Goal: Task Accomplishment & Management: Complete application form

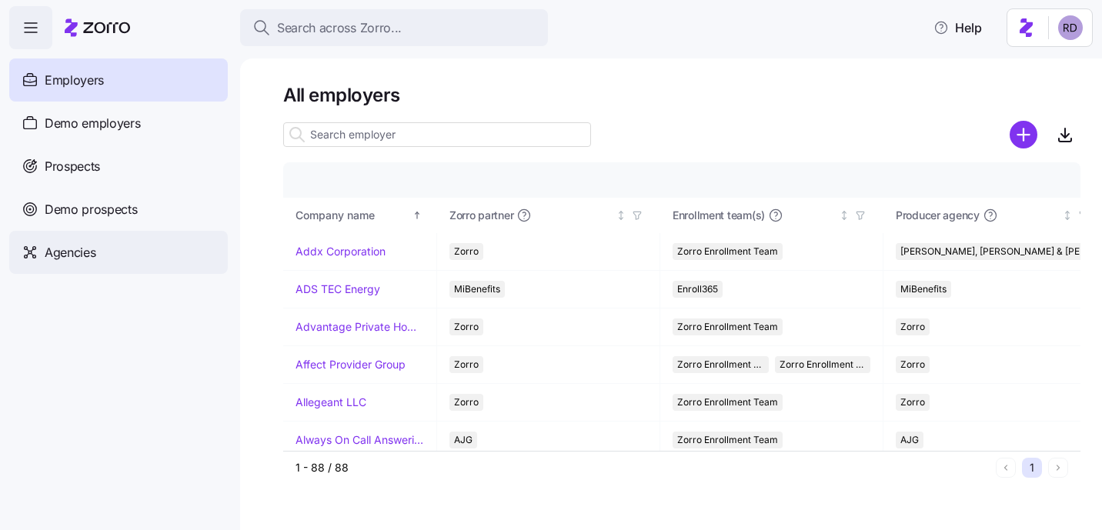
click at [111, 242] on div "Agencies" at bounding box center [118, 252] width 219 height 43
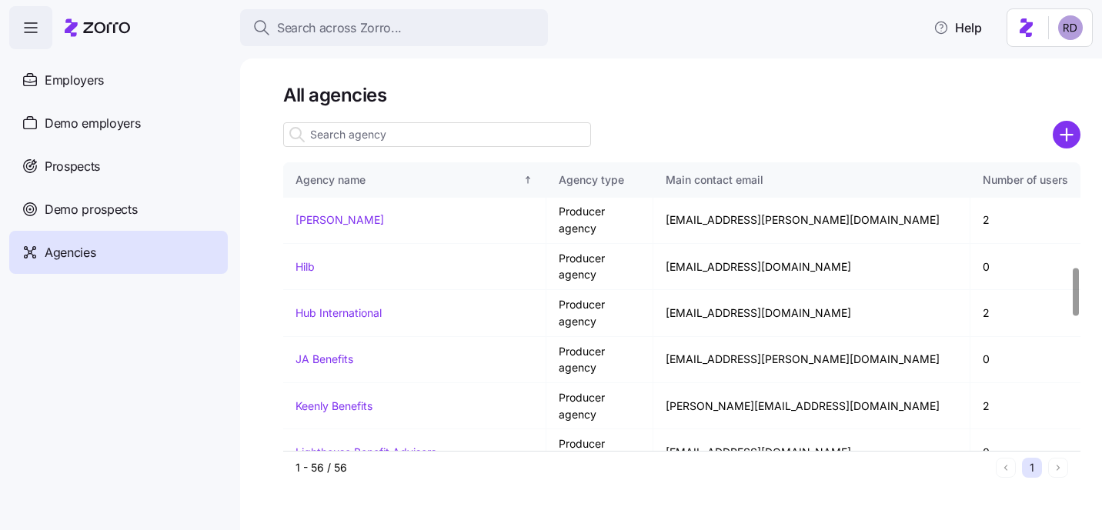
scroll to position [1414, 0]
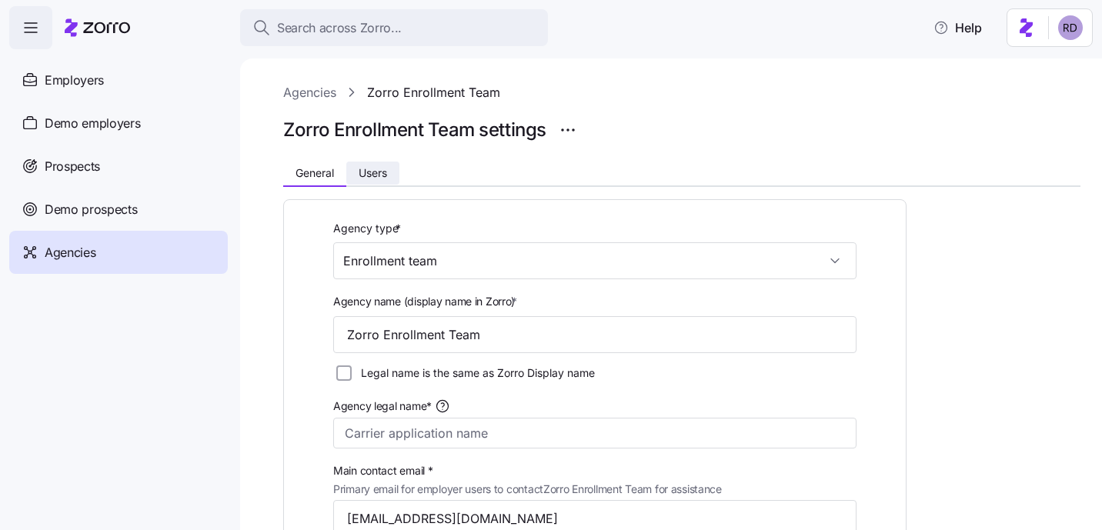
click at [360, 175] on span "Users" at bounding box center [373, 173] width 28 height 11
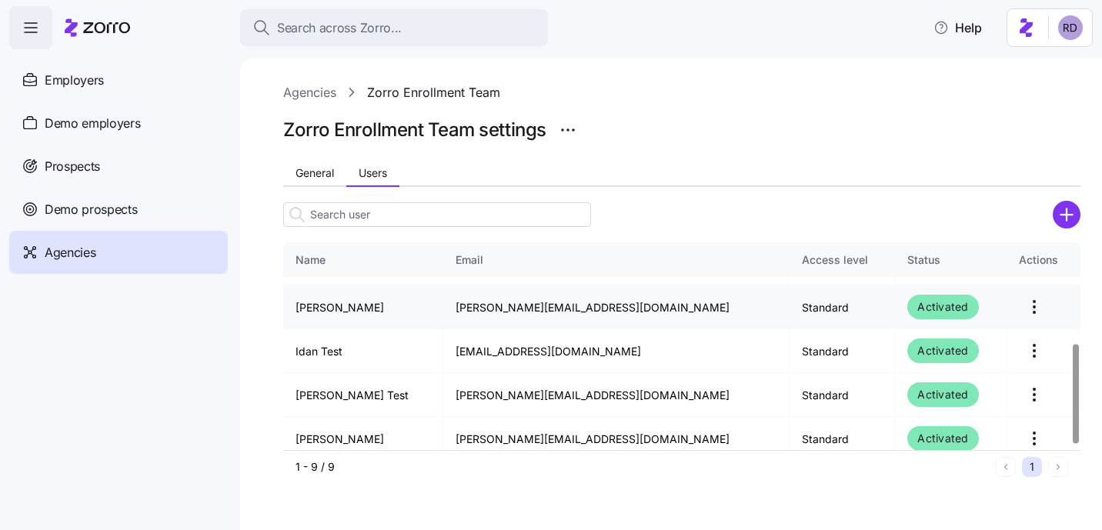
scroll to position [221, 0]
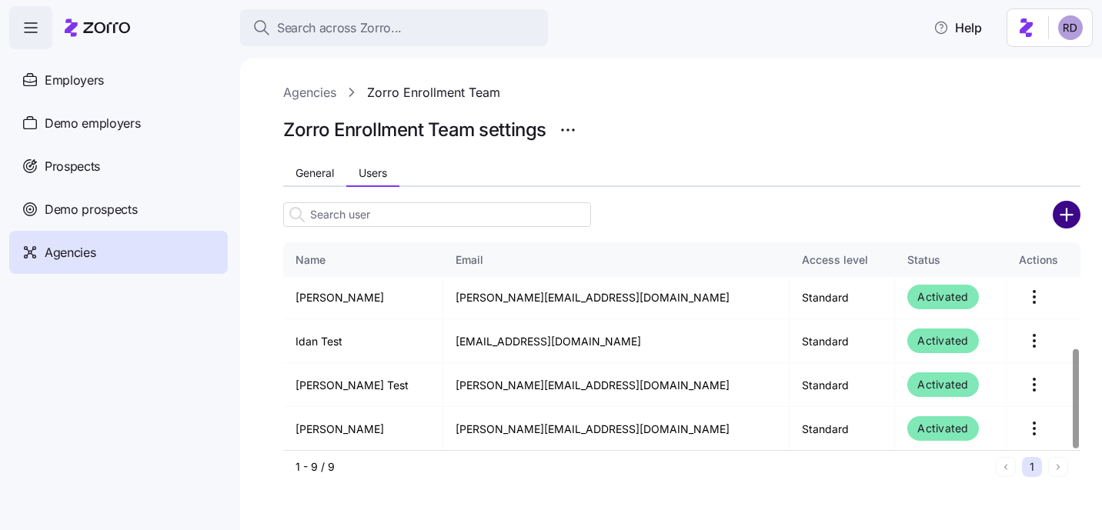
click at [1064, 215] on icon "add icon" at bounding box center [1067, 215] width 28 height 28
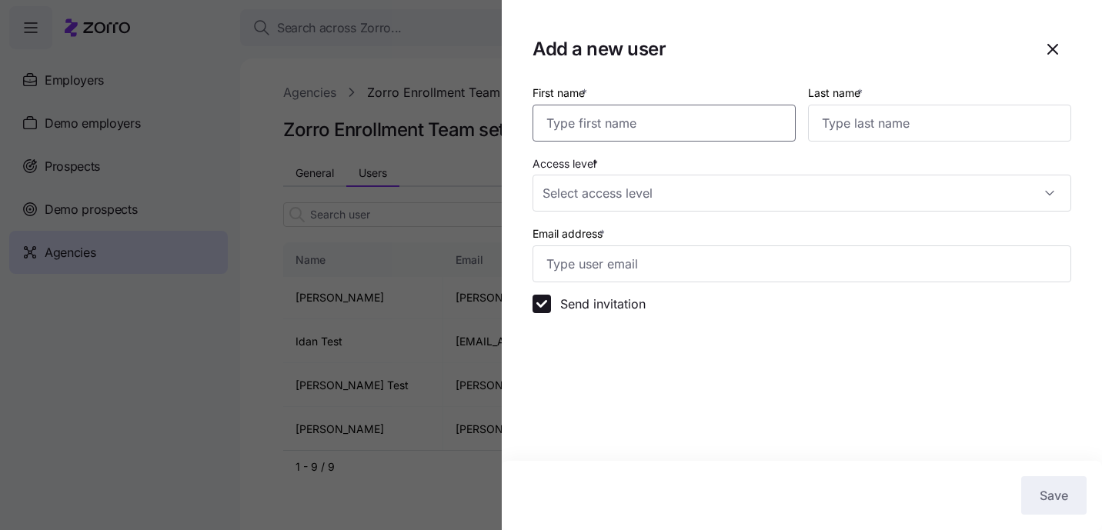
click at [708, 119] on input "First name *" at bounding box center [663, 123] width 263 height 37
type input "Reece"
type input "Test"
click at [583, 191] on input "Access level *" at bounding box center [801, 193] width 539 height 37
click at [469, 240] on div at bounding box center [551, 265] width 1102 height 530
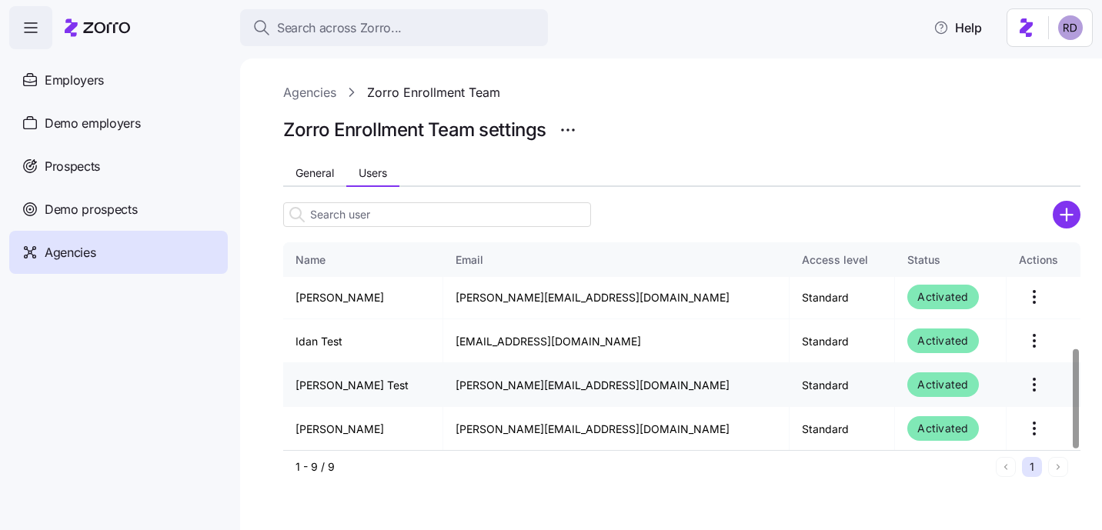
click at [1020, 372] on html "Search across Zorro... Help Employers Demo employers Prospects Demo prospects A…" at bounding box center [551, 260] width 1102 height 521
click at [986, 189] on html "Search across Zorro... Help Employers Demo employers Prospects Demo prospects A…" at bounding box center [551, 260] width 1102 height 521
click at [1071, 215] on icon "add icon" at bounding box center [1066, 215] width 12 height 0
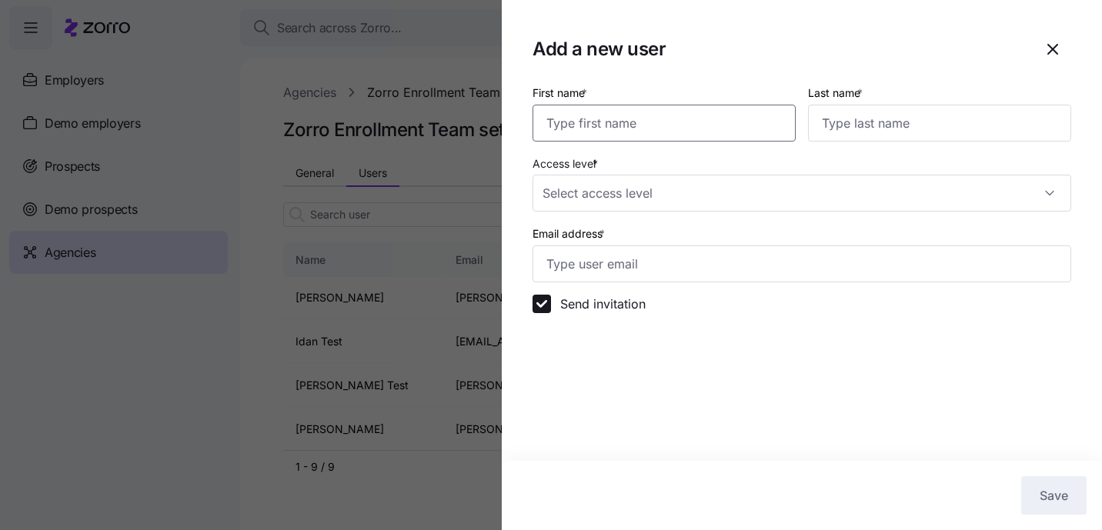
click at [679, 132] on input "First name *" at bounding box center [663, 123] width 263 height 37
type input "Reece"
type input "Test"
click at [595, 185] on input "Access level *" at bounding box center [801, 193] width 539 height 37
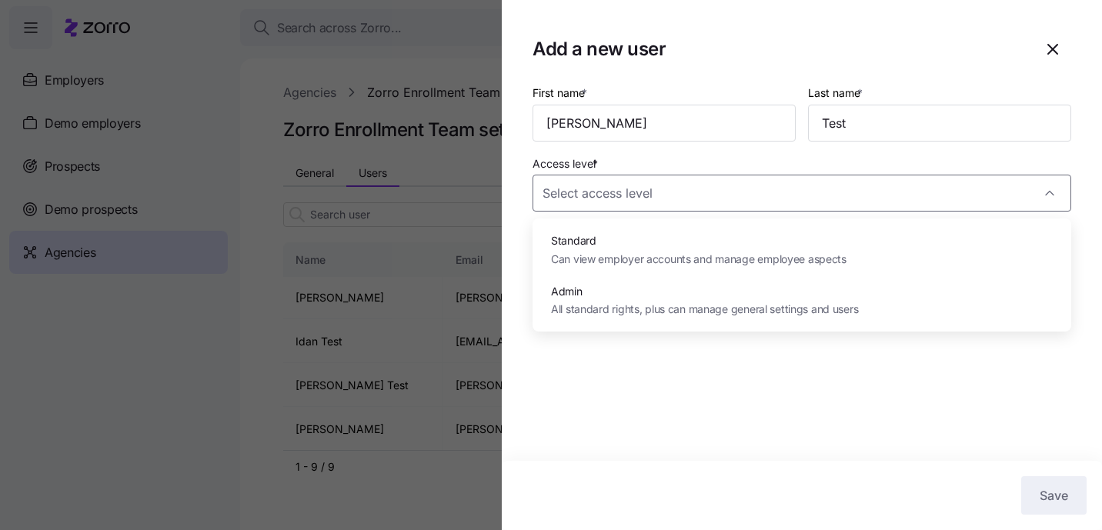
click at [598, 279] on div "Admin All standard rights, plus can manage general settings and users" at bounding box center [802, 300] width 526 height 50
type input "Admin"
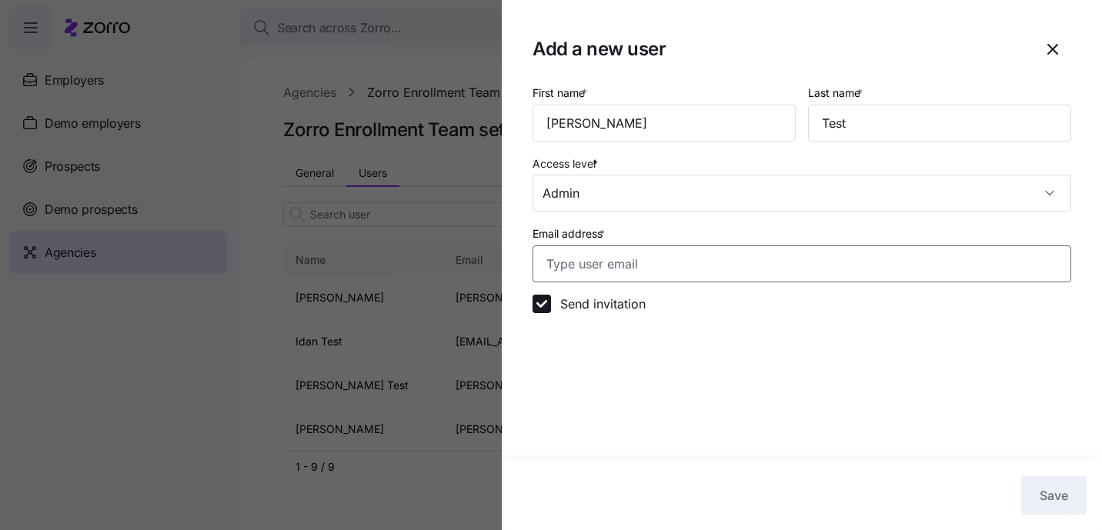
click at [612, 265] on input "Email address *" at bounding box center [801, 263] width 539 height 37
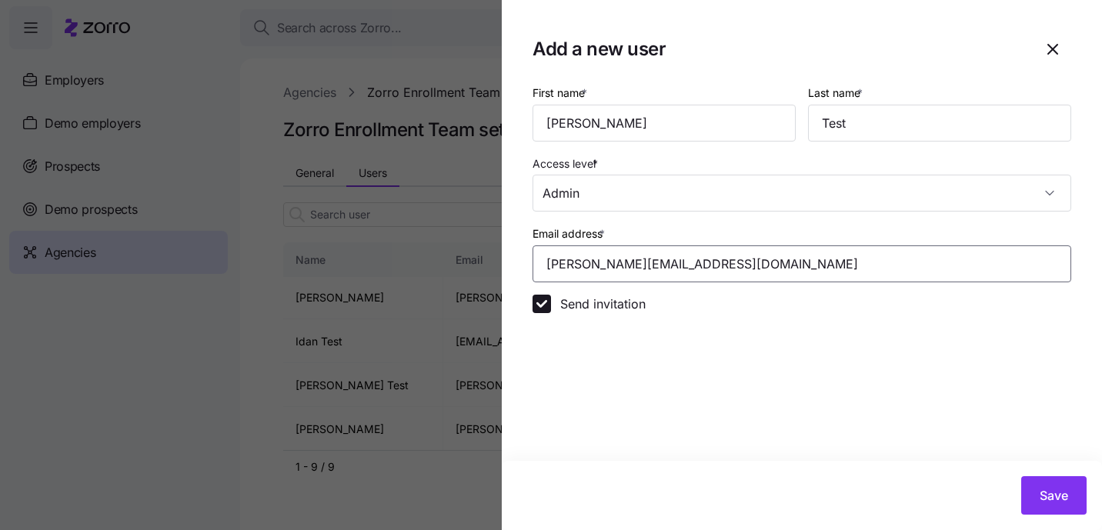
type input "reece.d+enrolltest@myzorro.co"
click at [728, 352] on section "Add a new user First name * Reece Last name * Test Access level * Admin Email a…" at bounding box center [802, 265] width 600 height 530
click at [552, 306] on label "Send invitation" at bounding box center [598, 304] width 95 height 18
click at [551, 306] on input "Send invitation" at bounding box center [541, 304] width 18 height 18
checkbox input "false"
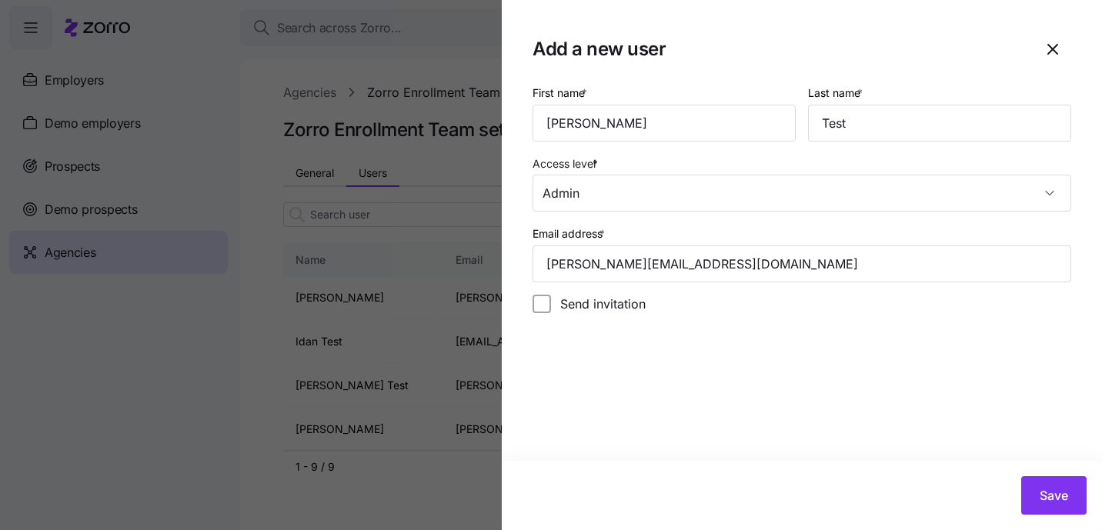
click at [619, 338] on section "Add a new user First name * Reece Last name * Test Access level * Admin Email a…" at bounding box center [802, 265] width 600 height 530
click at [1058, 486] on button "Save" at bounding box center [1053, 495] width 65 height 38
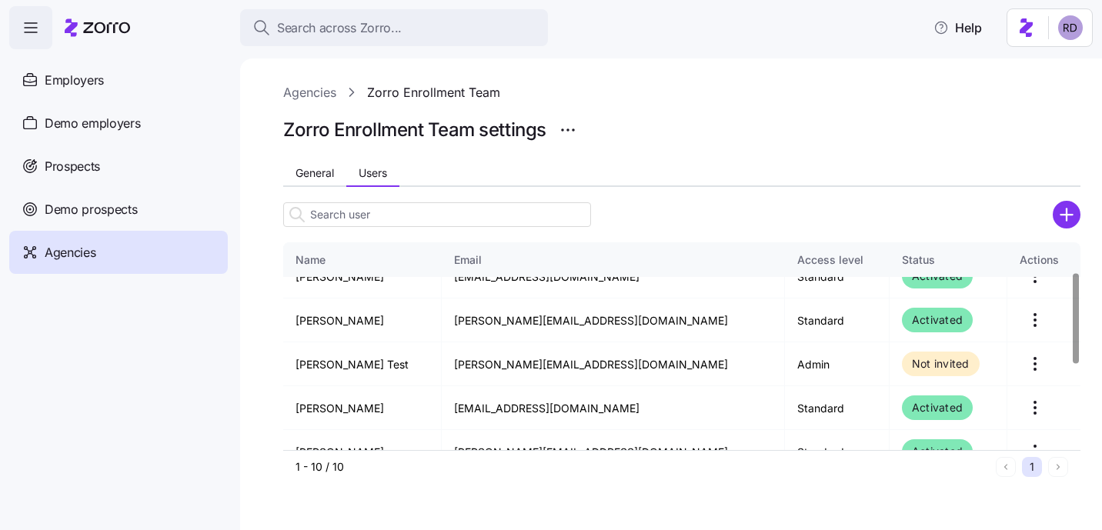
scroll to position [68, 0]
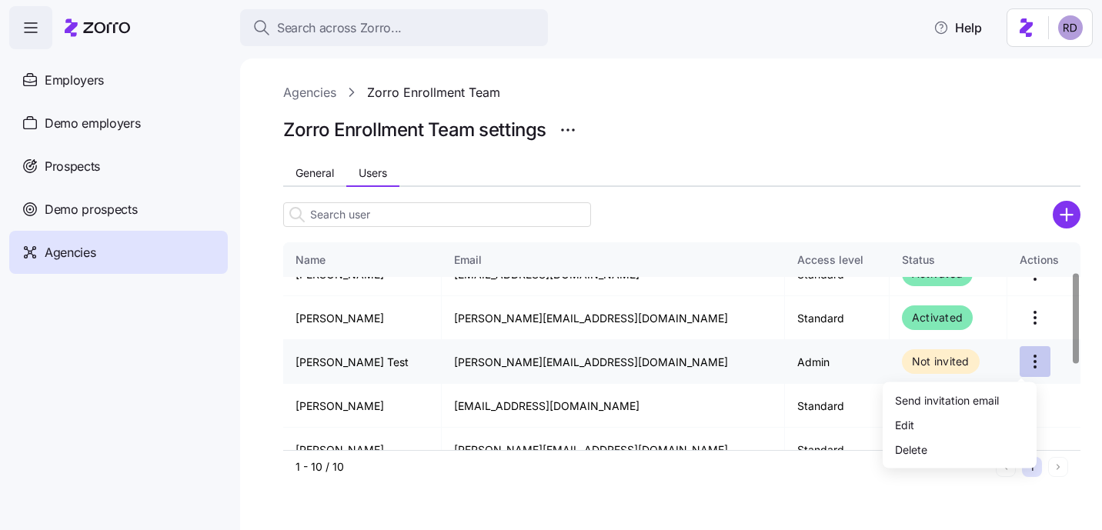
click at [1022, 368] on html "Search across Zorro... Help Employers Demo employers Prospects Demo prospects A…" at bounding box center [551, 260] width 1102 height 521
click at [977, 402] on div "Send invitation email" at bounding box center [947, 400] width 104 height 17
